Goal: Task Accomplishment & Management: Manage account settings

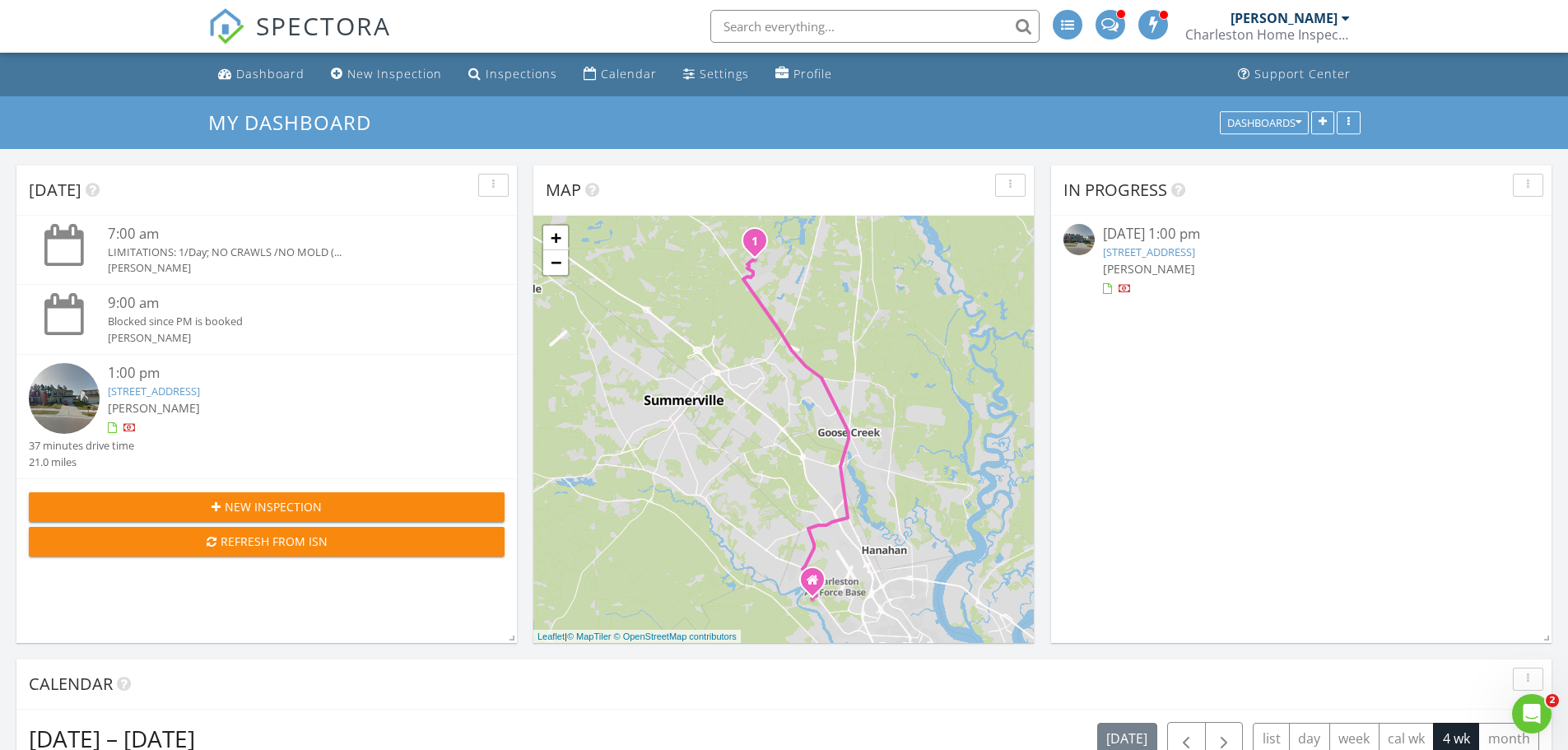
click at [200, 388] on link "[STREET_ADDRESS]" at bounding box center [154, 390] width 92 height 14
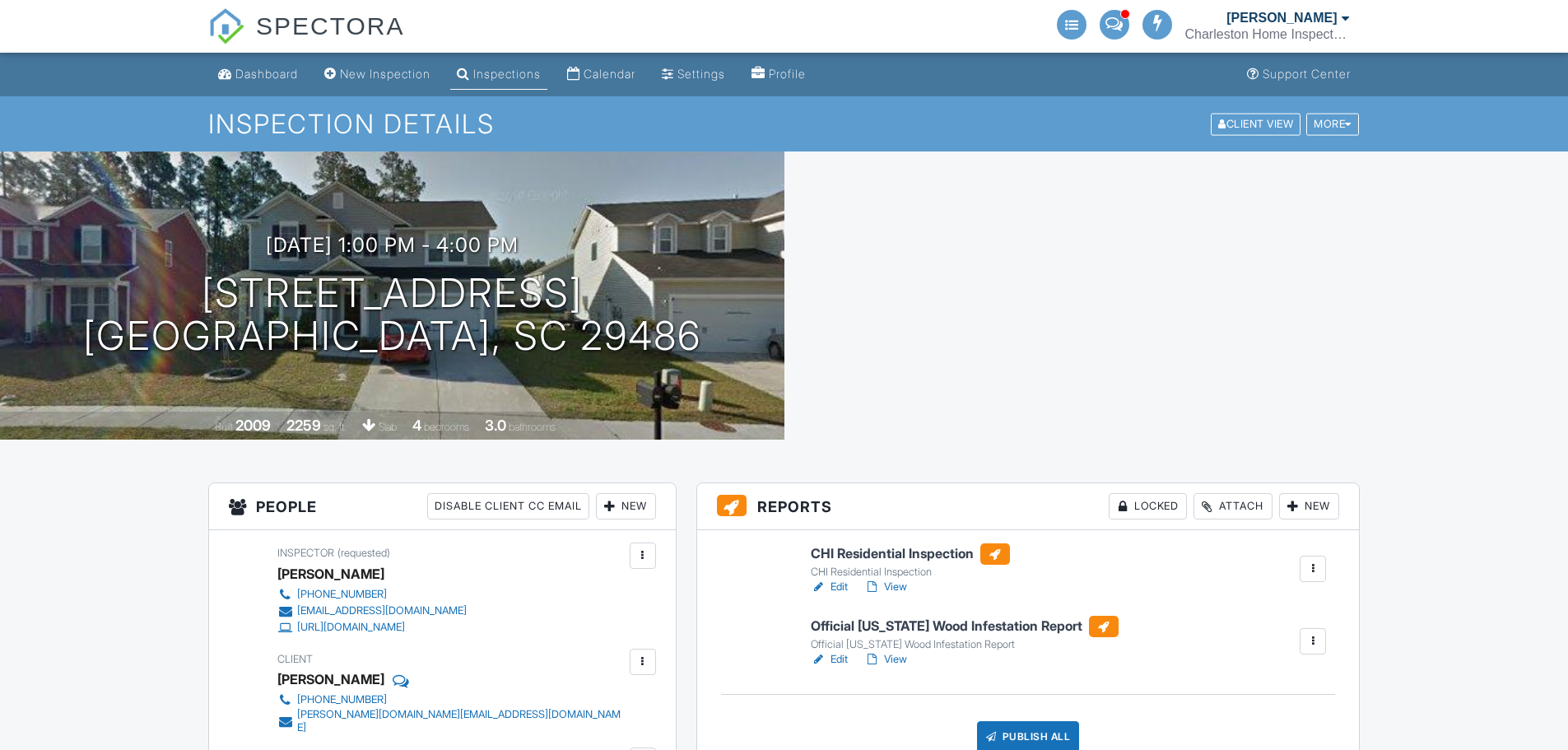
click at [896, 585] on link "View" at bounding box center [885, 587] width 43 height 16
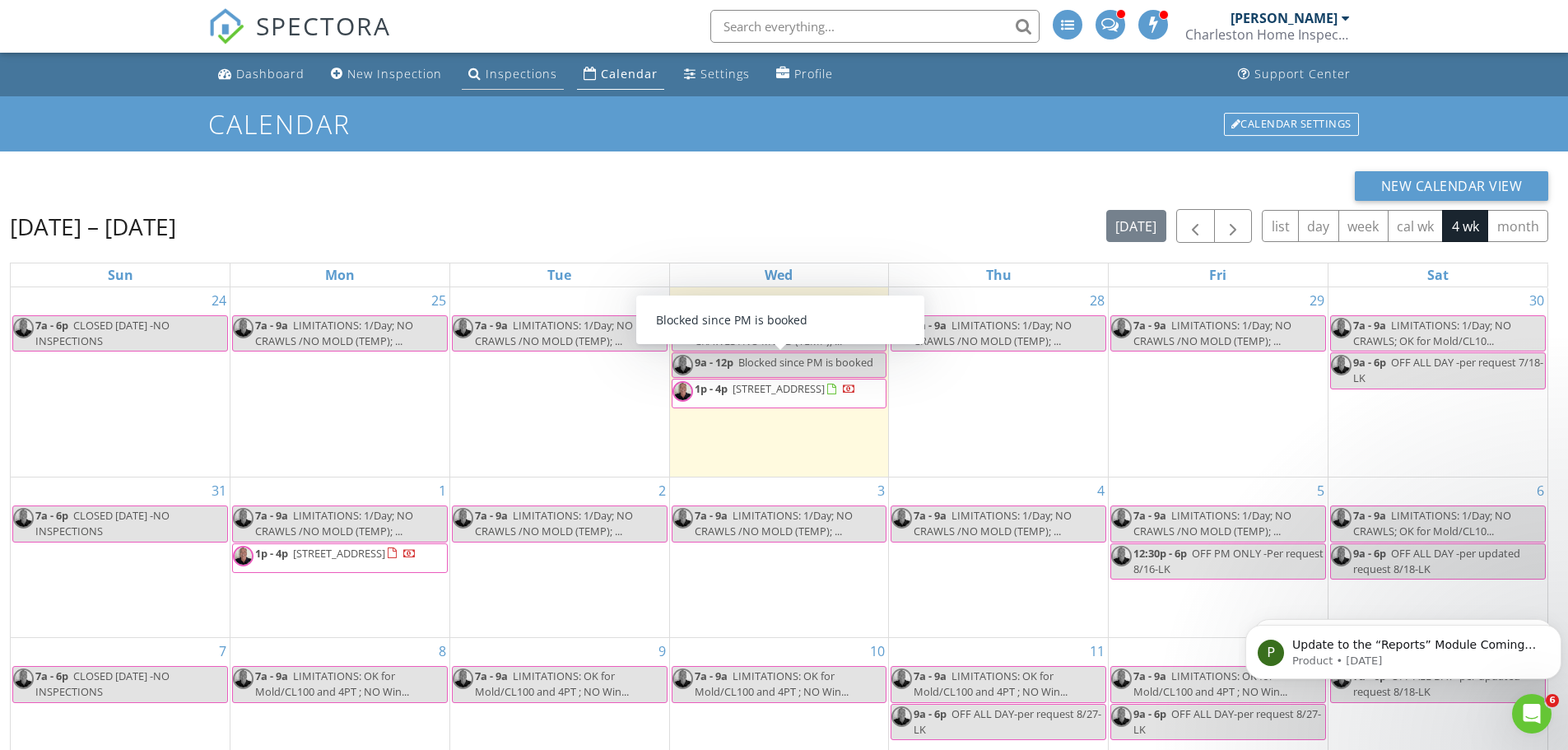
click at [517, 70] on div "Inspections" at bounding box center [521, 73] width 71 height 15
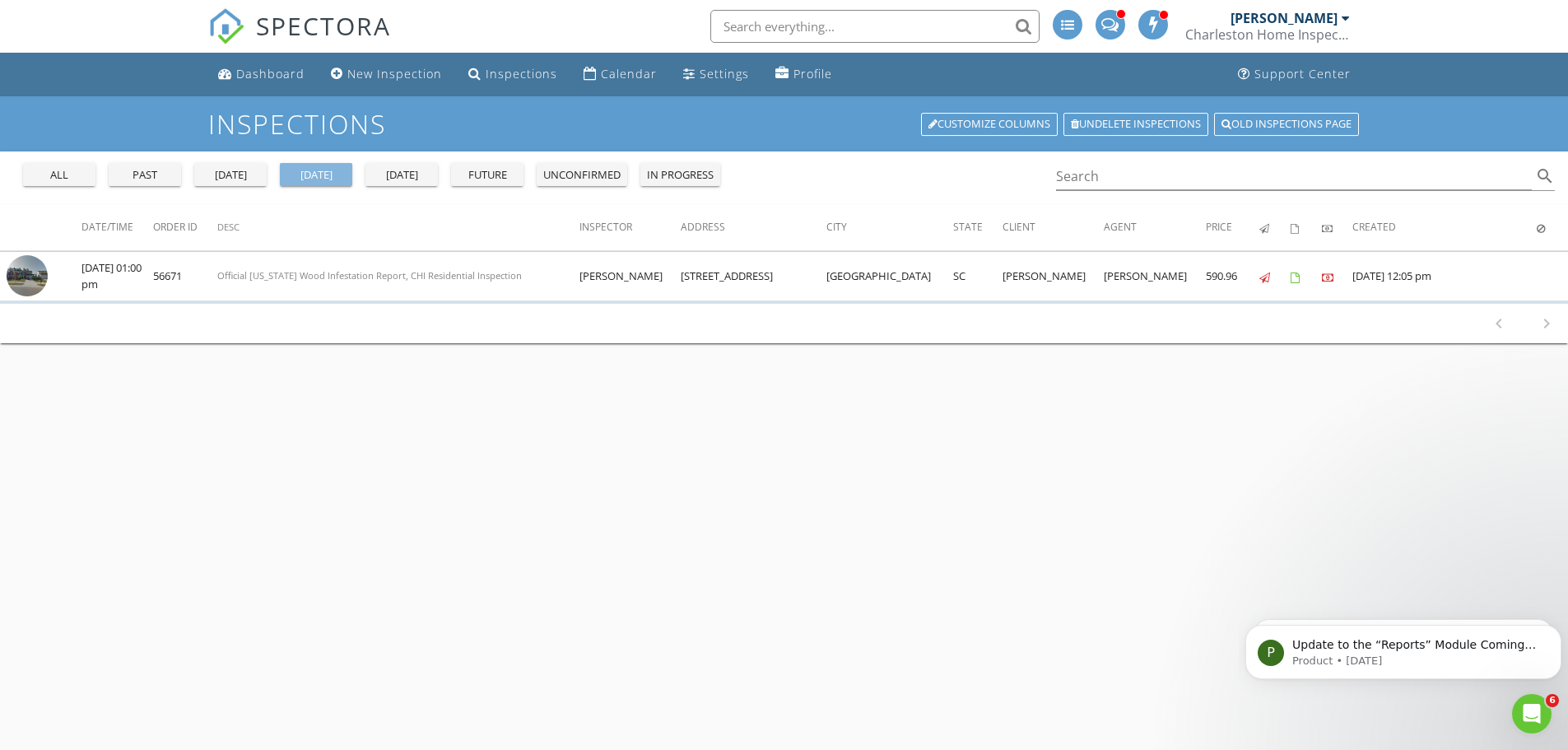
click at [306, 174] on div "today" at bounding box center [316, 175] width 60 height 16
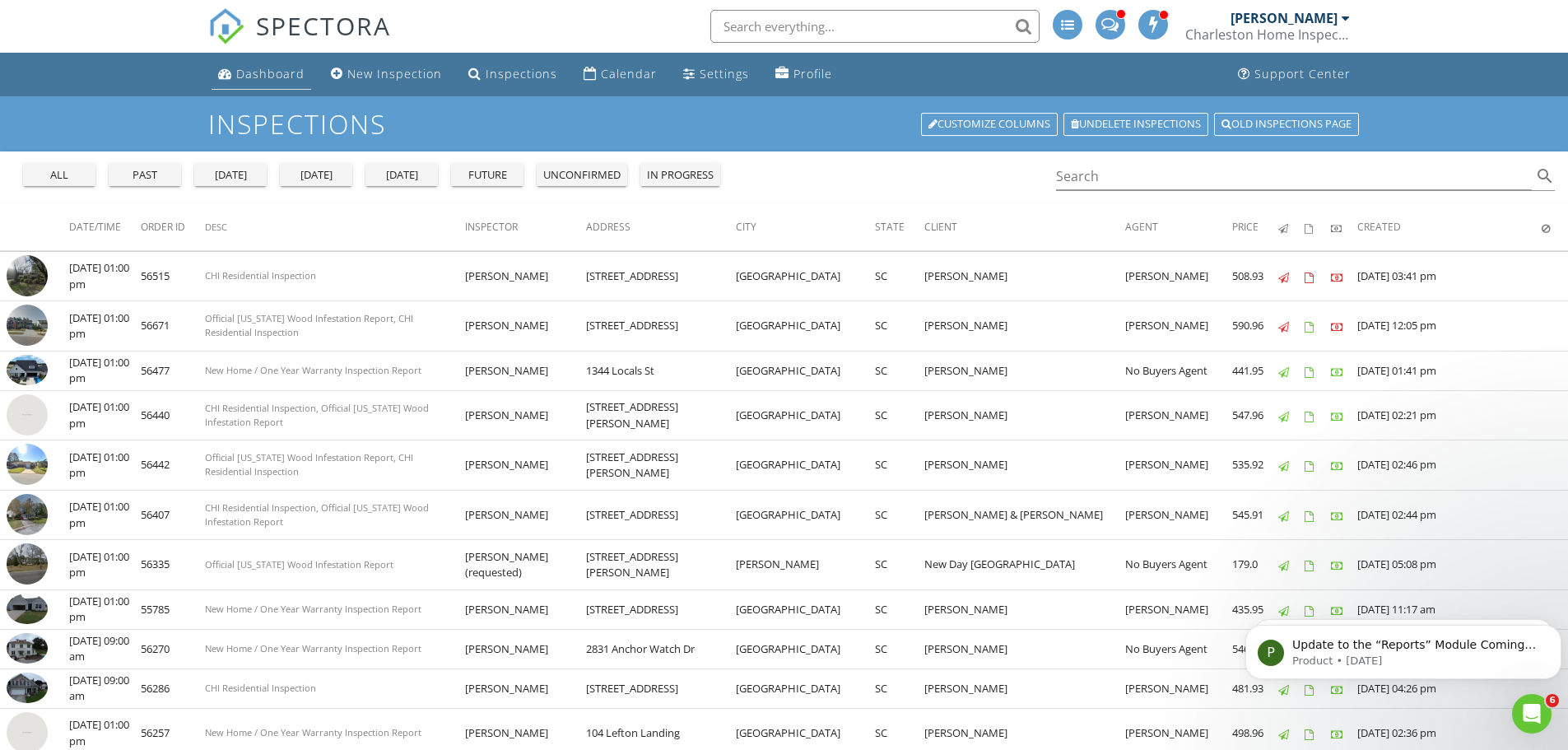
click at [277, 72] on div "Dashboard" at bounding box center [270, 73] width 68 height 15
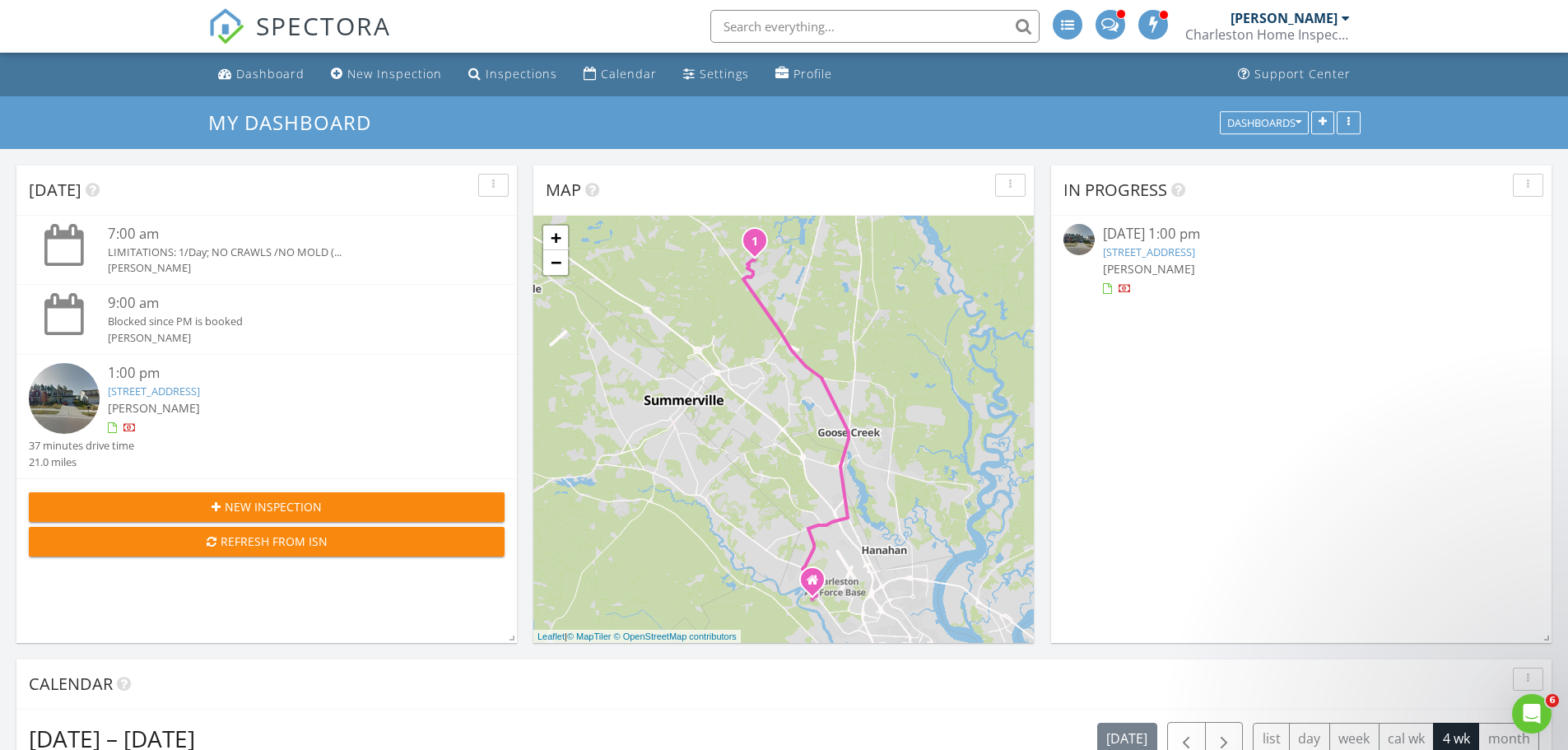
click at [200, 389] on link "[STREET_ADDRESS]" at bounding box center [154, 390] width 92 height 14
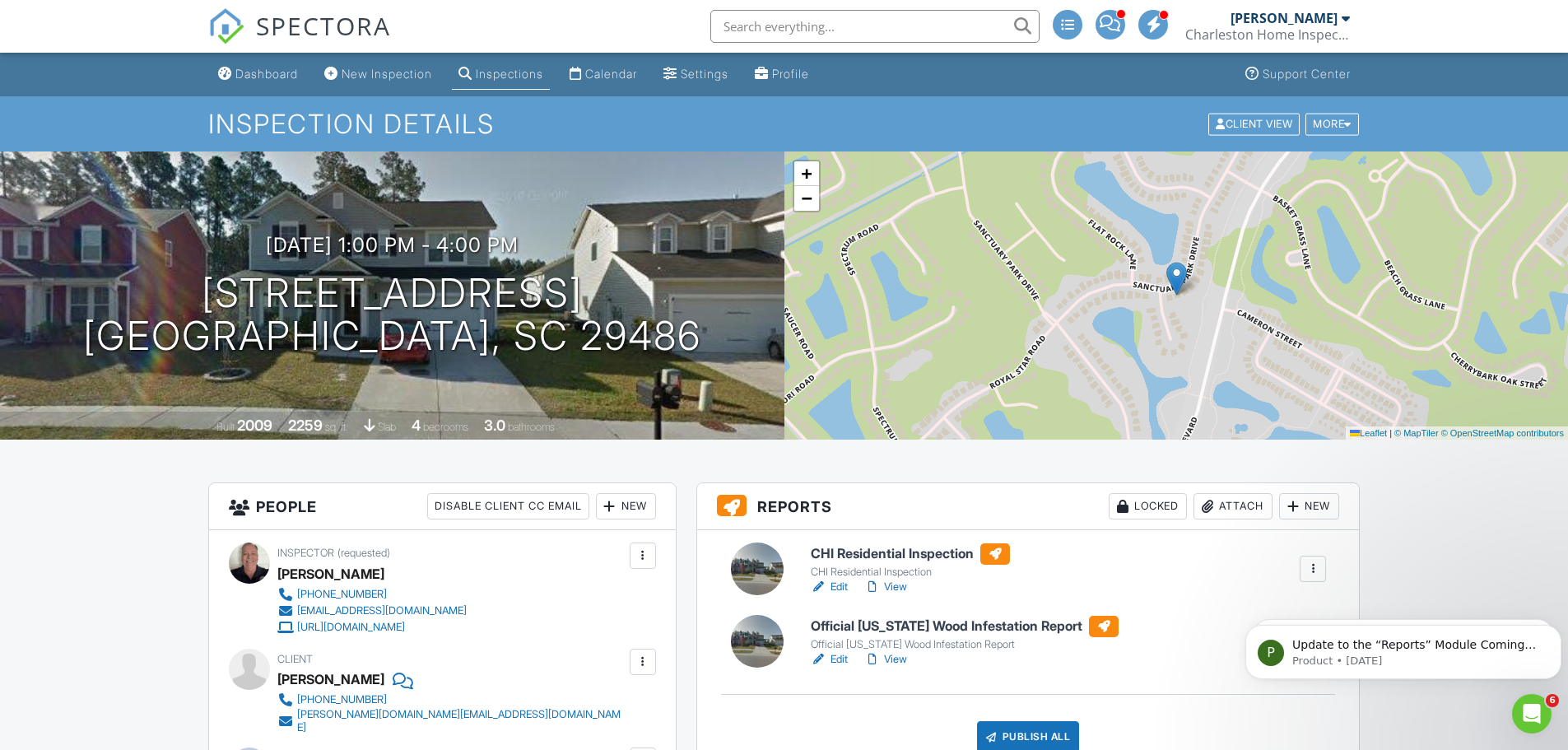
click at [834, 586] on link "Edit" at bounding box center [829, 587] width 37 height 16
